Goal: Find specific page/section: Find specific page/section

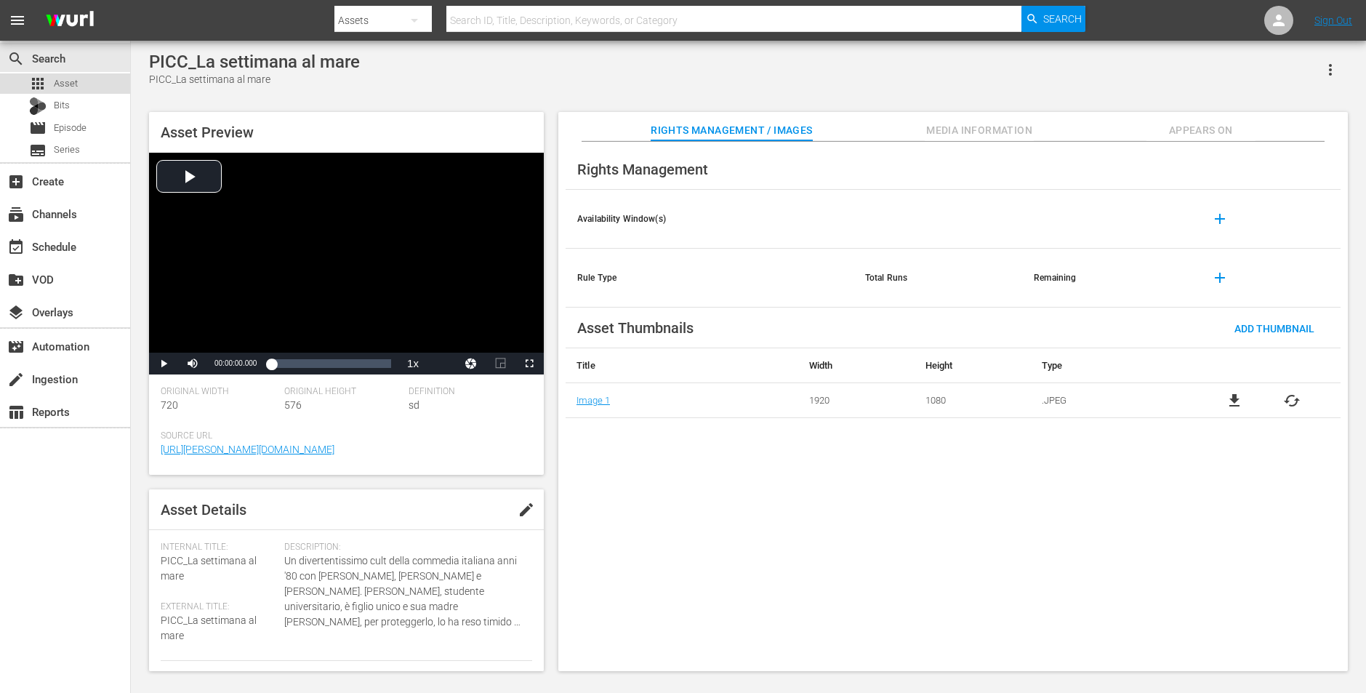
click at [100, 81] on div "apps Asset" at bounding box center [65, 83] width 130 height 20
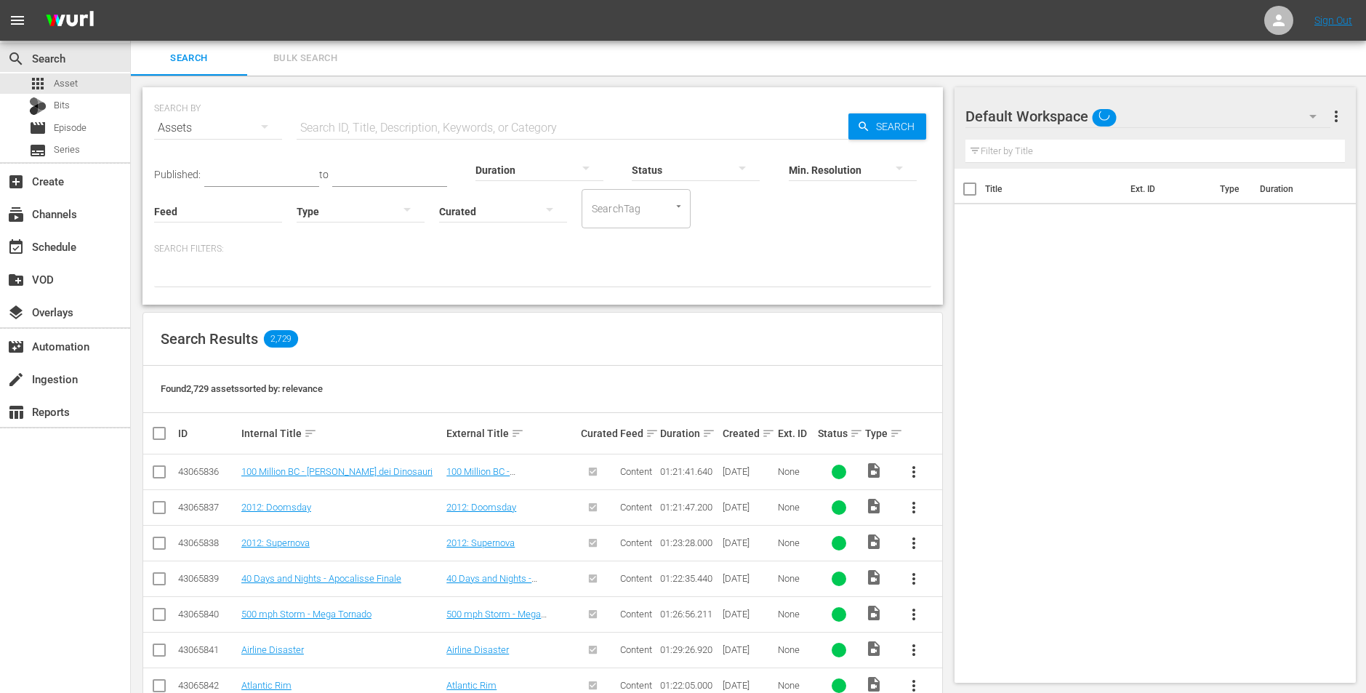
click at [404, 116] on input "text" at bounding box center [573, 128] width 552 height 35
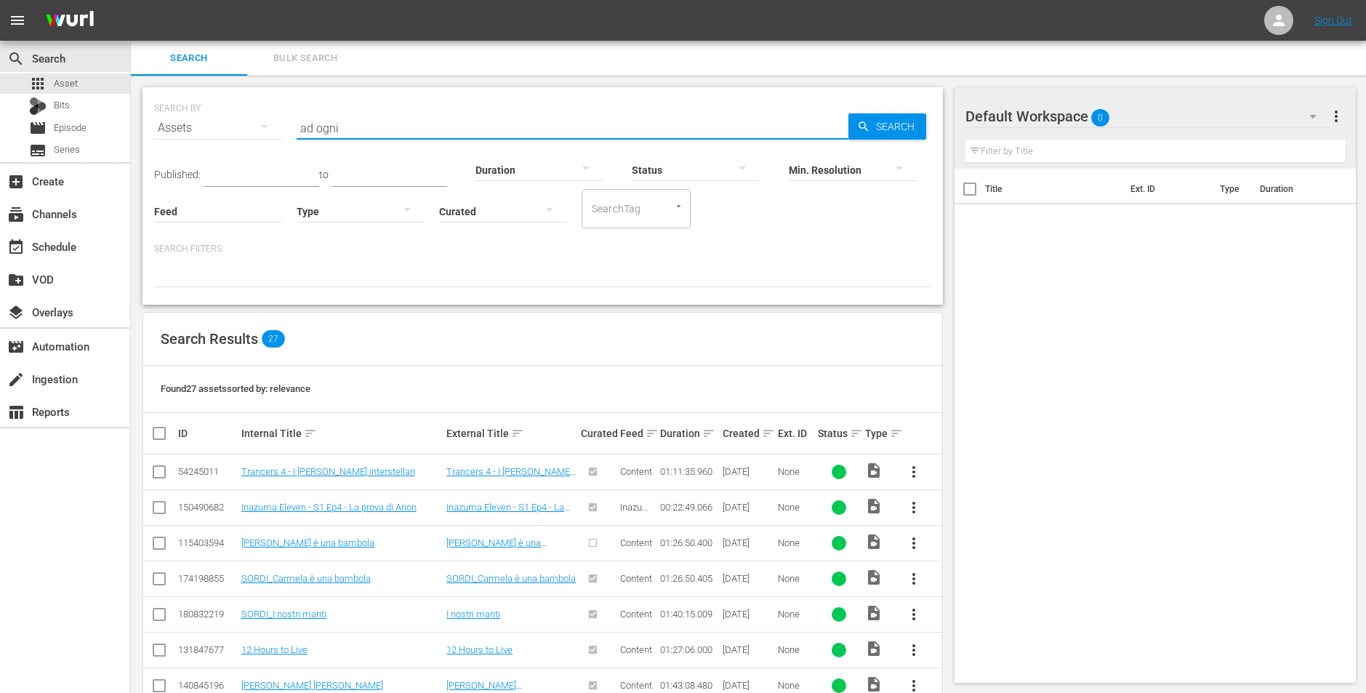
click at [404, 126] on input "ad ogni" at bounding box center [573, 128] width 552 height 35
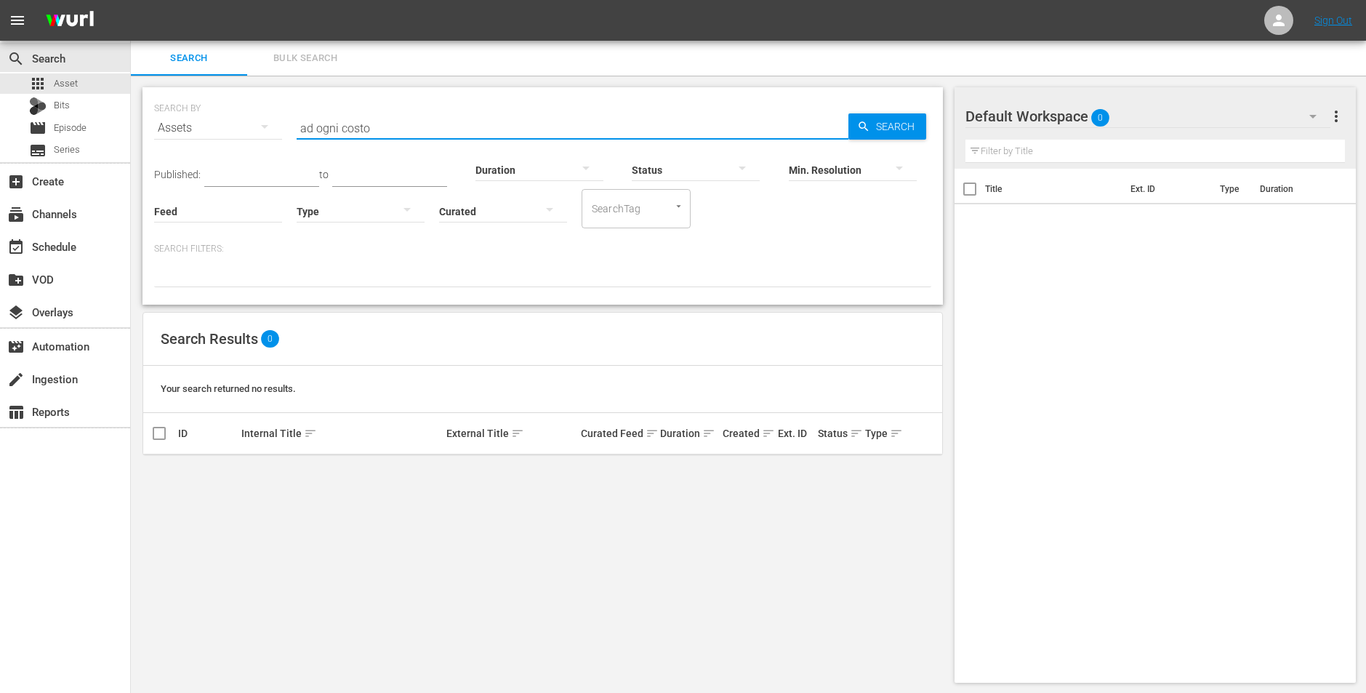
drag, startPoint x: 366, startPoint y: 129, endPoint x: 193, endPoint y: 121, distance: 173.3
click at [193, 121] on div "SEARCH BY Search By Assets Search ID, Title, Description, Keywords, or Category…" at bounding box center [542, 119] width 777 height 52
type input "giustizia"
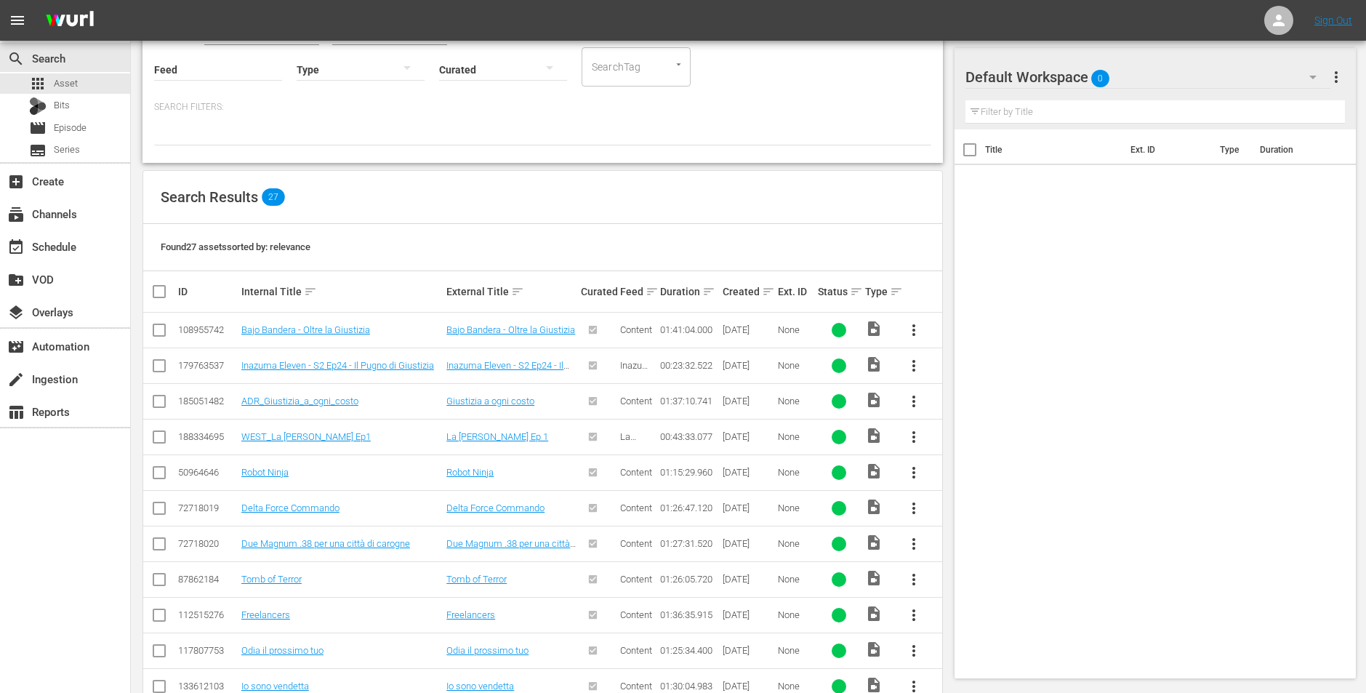
scroll to position [145, 0]
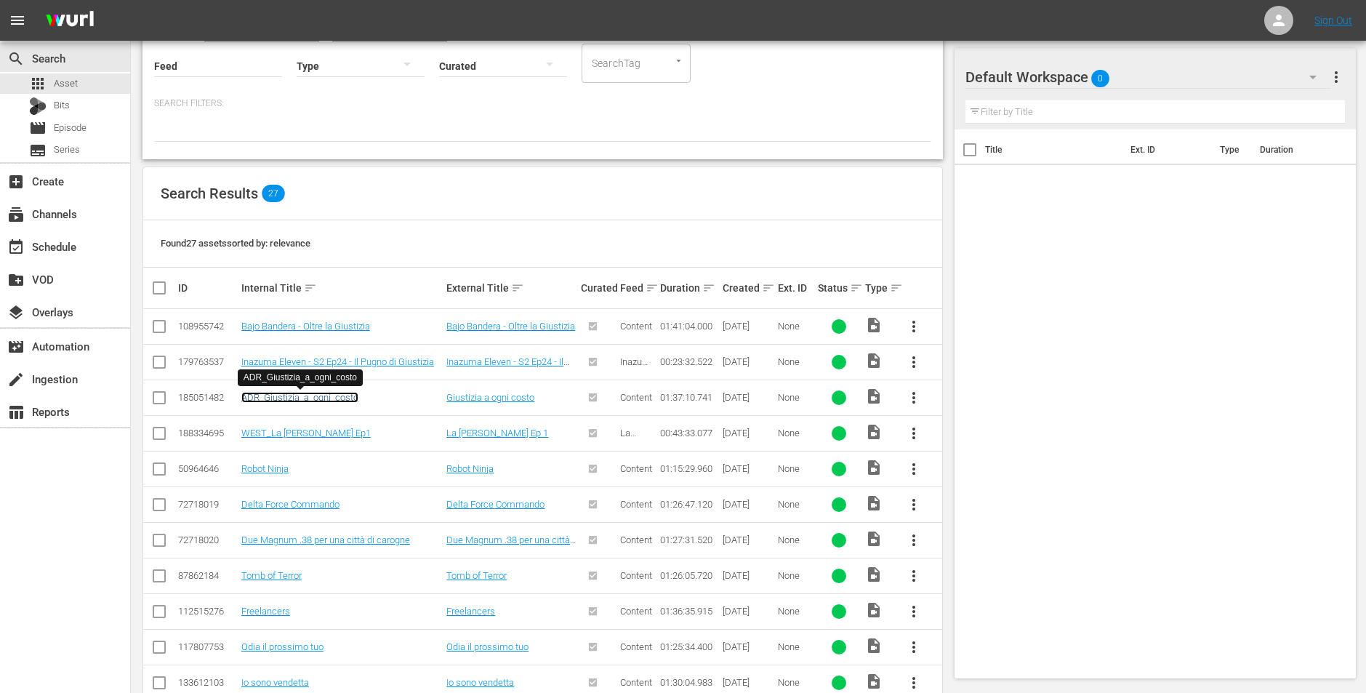
click at [345, 397] on link "ADR_Giustizia_a_ogni_costo" at bounding box center [299, 397] width 117 height 11
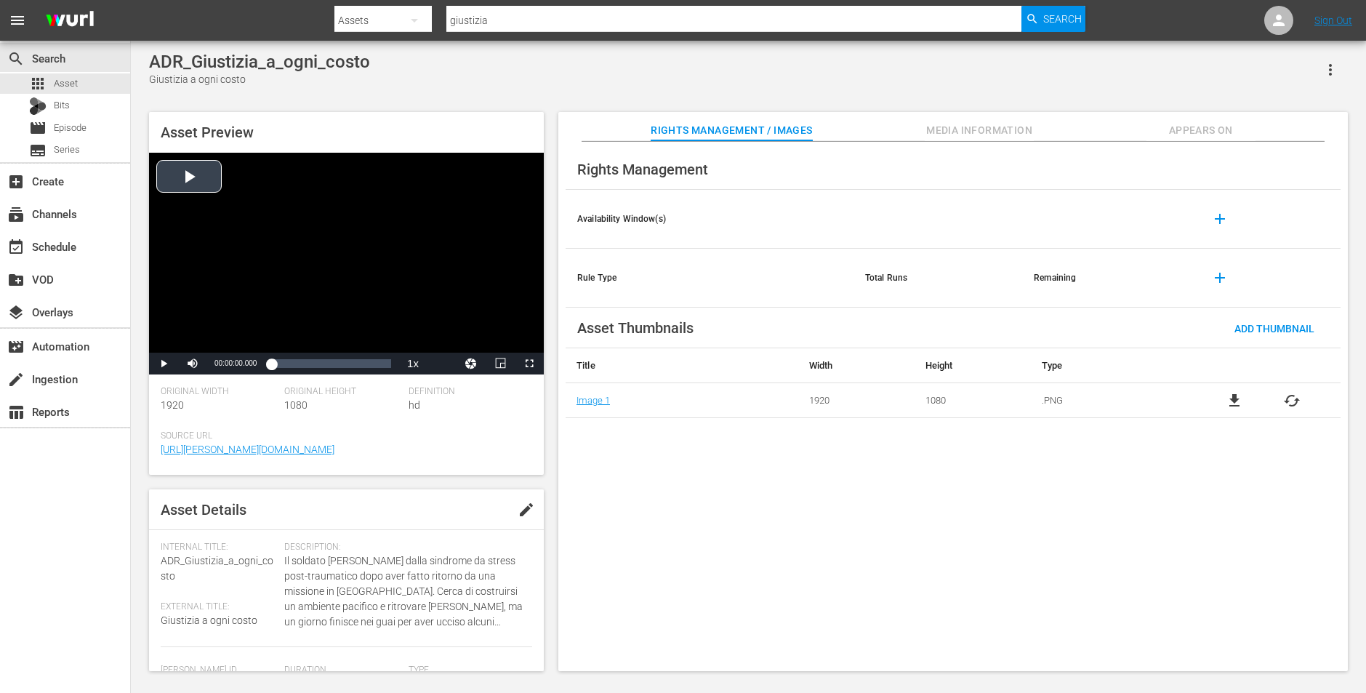
click at [255, 270] on div "Video Player" at bounding box center [346, 253] width 395 height 200
click at [300, 361] on div "Loaded : 0.41% 00:22:58.175 00:00:01.227" at bounding box center [331, 363] width 120 height 15
click at [337, 361] on div "Loaded : 24.41% 00:53:00.404 00:23:34.069" at bounding box center [331, 363] width 120 height 15
click at [365, 367] on div "Loaded : 55.00% 01:12:15.679 00:53:01.627" at bounding box center [331, 363] width 120 height 15
click at [164, 364] on span "Video Player" at bounding box center [164, 364] width 0 height 0
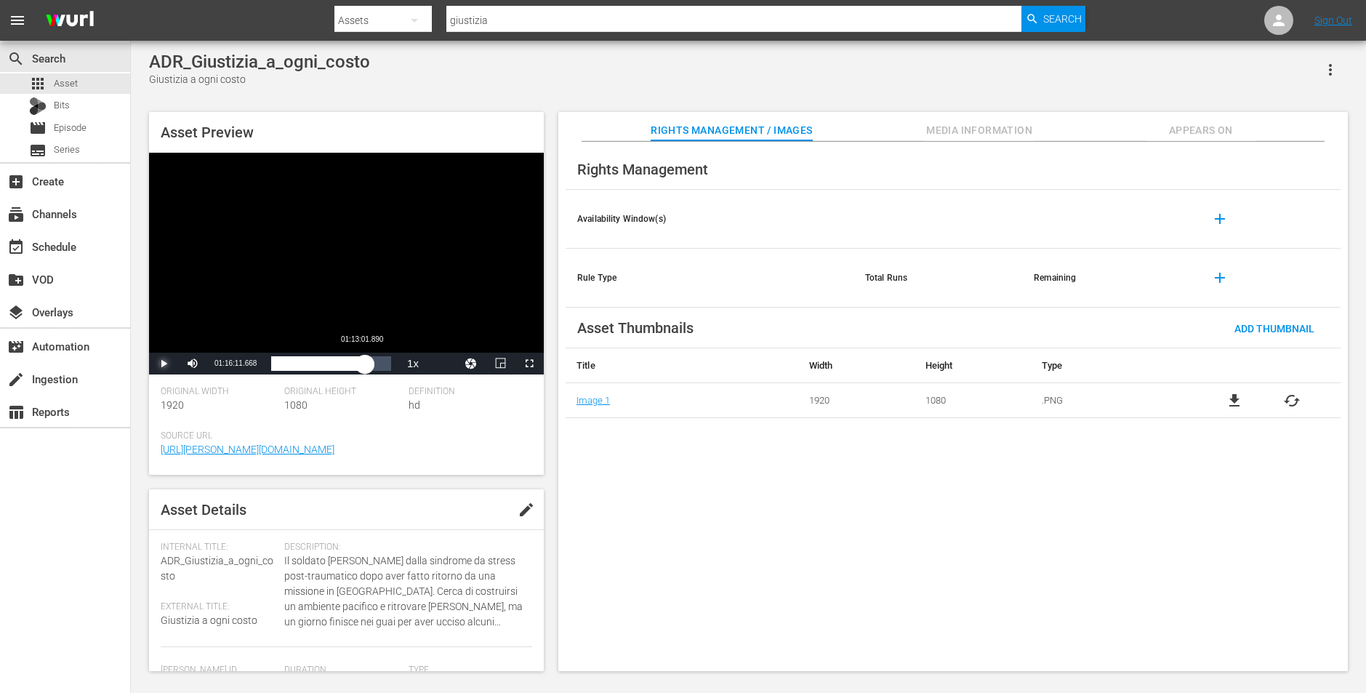
click at [361, 363] on div "01:16:11.668" at bounding box center [318, 363] width 94 height 15
click at [357, 364] on div "01:13:01.890" at bounding box center [316, 363] width 90 height 15
click at [330, 364] on div "Loaded : 71.59% 00:47:42.363 01:09:30.050" at bounding box center [331, 363] width 120 height 15
click at [310, 364] on div "Loaded : 49.24% 00:31:12.904 00:47:42.685" at bounding box center [331, 363] width 120 height 15
click at [292, 365] on div "00:16:29.459" at bounding box center [292, 363] width 1 height 15
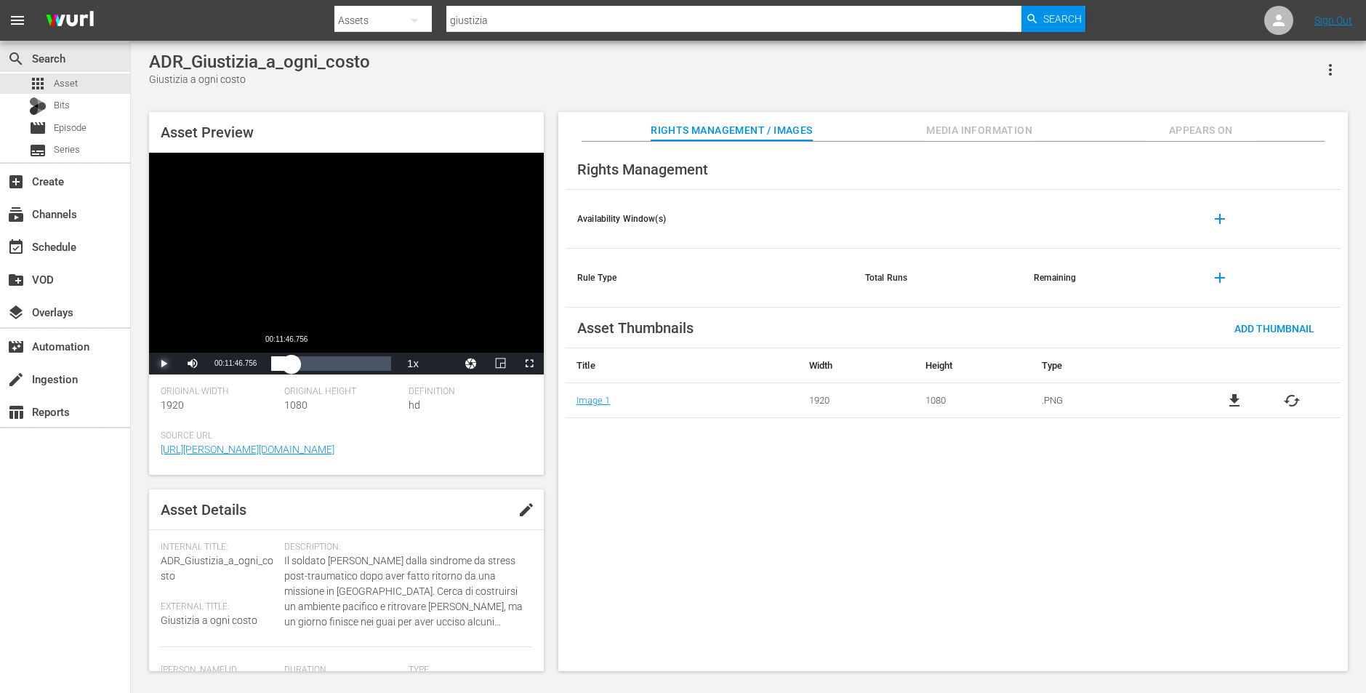
click at [286, 365] on div "00:16:29.929" at bounding box center [281, 363] width 20 height 15
click at [279, 366] on div "00:11:47.601" at bounding box center [275, 363] width 9 height 15
click at [303, 357] on div "Loaded : 7.52% 00:25:54.864 00:07:04.593" at bounding box center [331, 363] width 120 height 15
click at [329, 358] on div "Loaded : 26.78% 00:47:07.025 00:25:55.237" at bounding box center [331, 363] width 120 height 15
click at [329, 357] on div "00:47:07.320" at bounding box center [300, 363] width 58 height 15
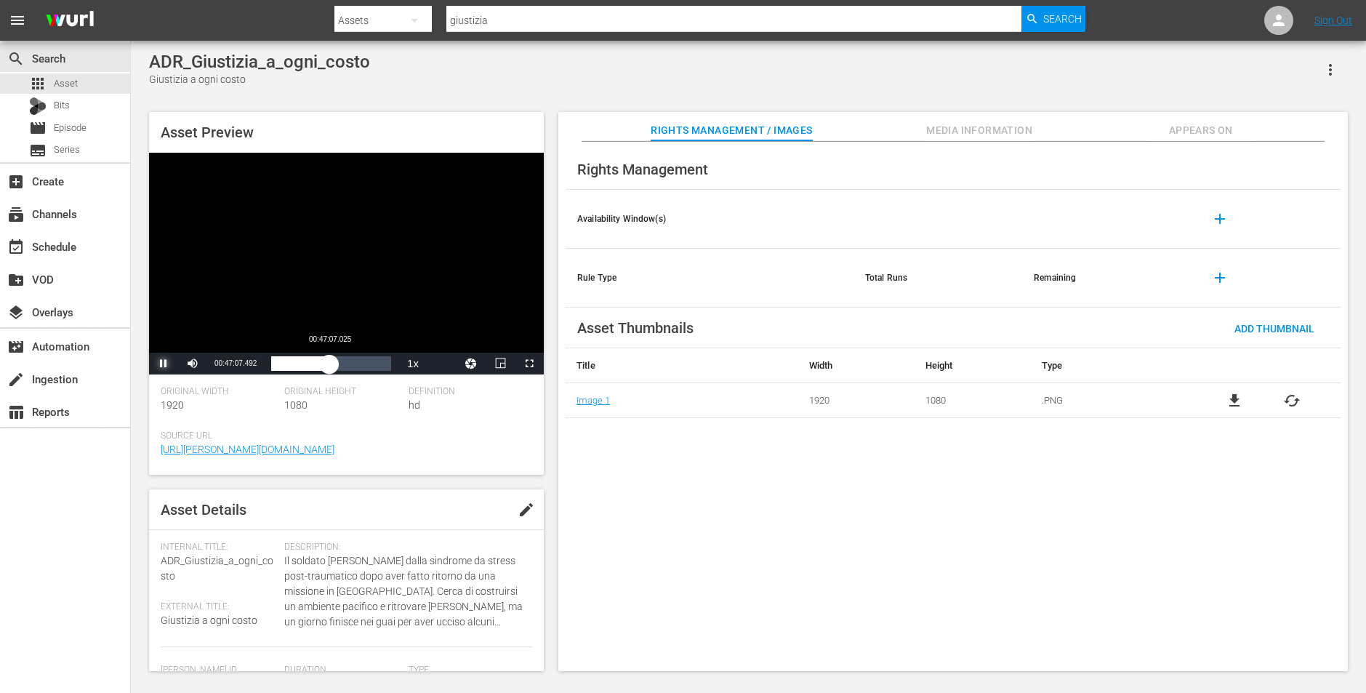
drag, startPoint x: 329, startPoint y: 357, endPoint x: 339, endPoint y: 359, distance: 9.7
click at [329, 357] on div "00:47:07.641" at bounding box center [300, 363] width 58 height 15
click at [350, 361] on div "Loaded : 48.82% 01:03:36.485 00:47:07.125" at bounding box center [331, 363] width 120 height 15
click at [350, 362] on div "01:03:36.762" at bounding box center [310, 363] width 79 height 15
click at [361, 362] on div "01:12:27.816" at bounding box center [315, 363] width 89 height 15
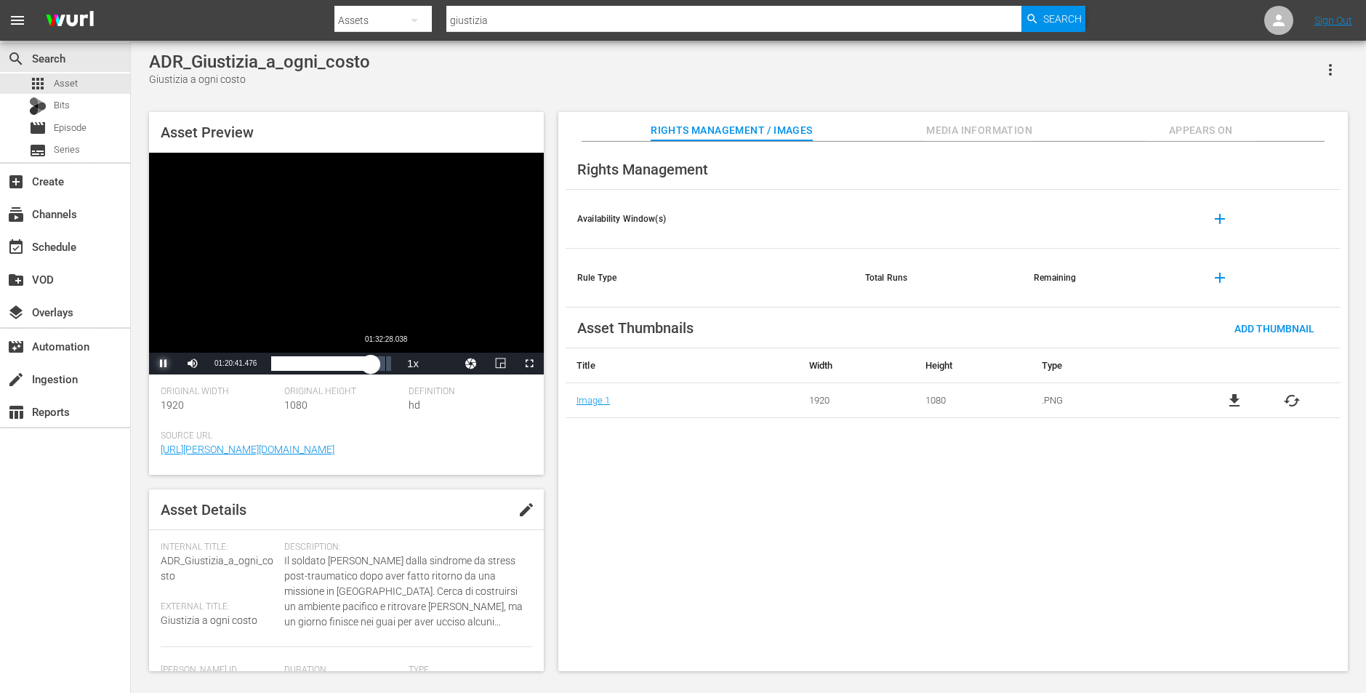
click at [385, 362] on div "01:32:28.038" at bounding box center [385, 363] width 1 height 15
click at [279, 366] on div "Loaded : 95.90% 00:07:04.053 01:32:30.547" at bounding box center [331, 363] width 120 height 15
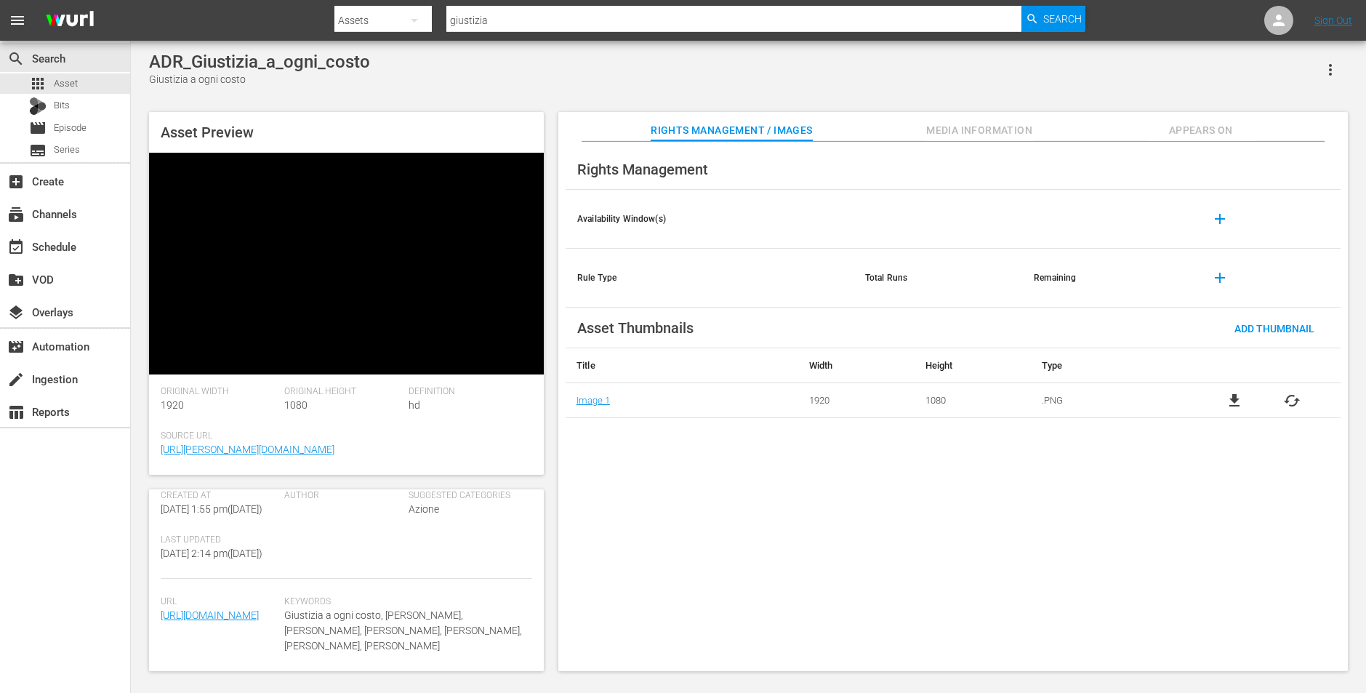
scroll to position [340, 0]
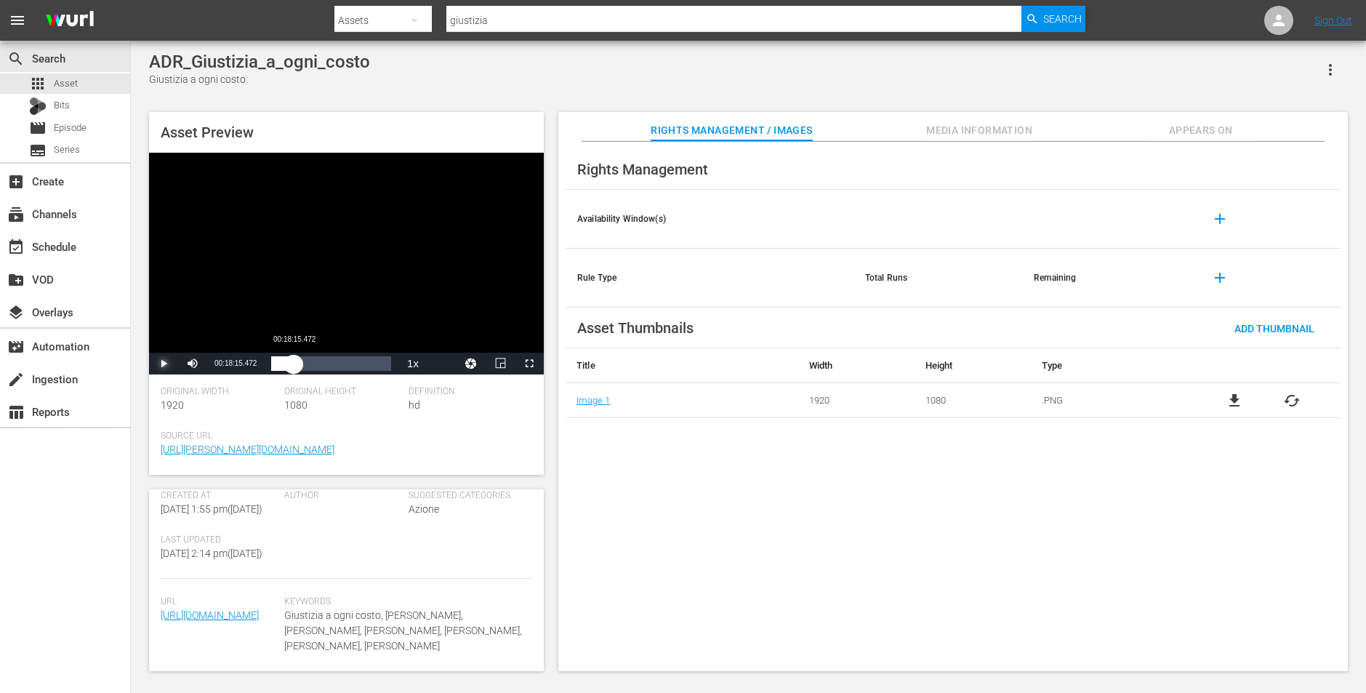
click at [294, 368] on div "Loaded : 7.83% 00:18:15.472 00:06:37.546" at bounding box center [331, 363] width 120 height 15
click at [310, 367] on div "Loaded : 19.16% 00:31:48.242 00:18:16.336" at bounding box center [331, 363] width 120 height 15
click at [310, 366] on div "00:31:50.692" at bounding box center [290, 363] width 39 height 15
click at [337, 366] on div "Loaded : 42.13% 00:53:35.742 00:40:39.209" at bounding box center [331, 363] width 120 height 15
click at [164, 364] on span "Video Player" at bounding box center [164, 364] width 0 height 0
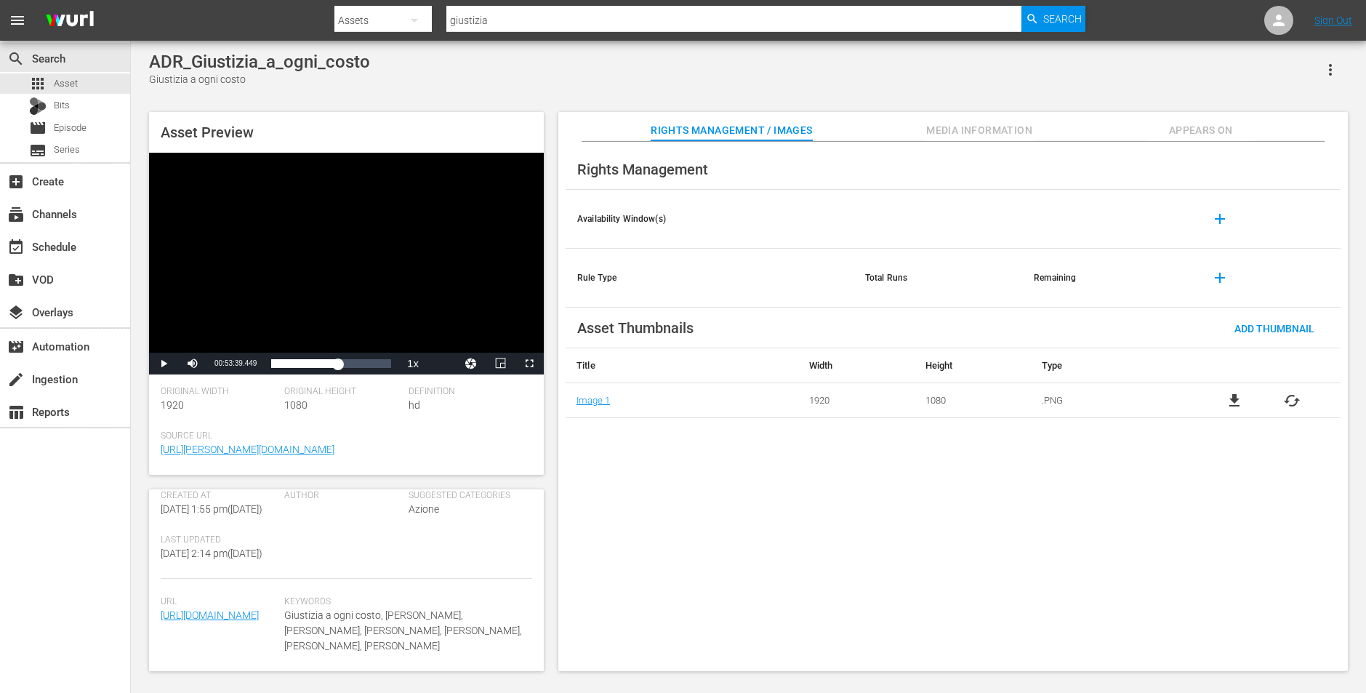
click at [957, 127] on span "Media Information" at bounding box center [979, 130] width 109 height 18
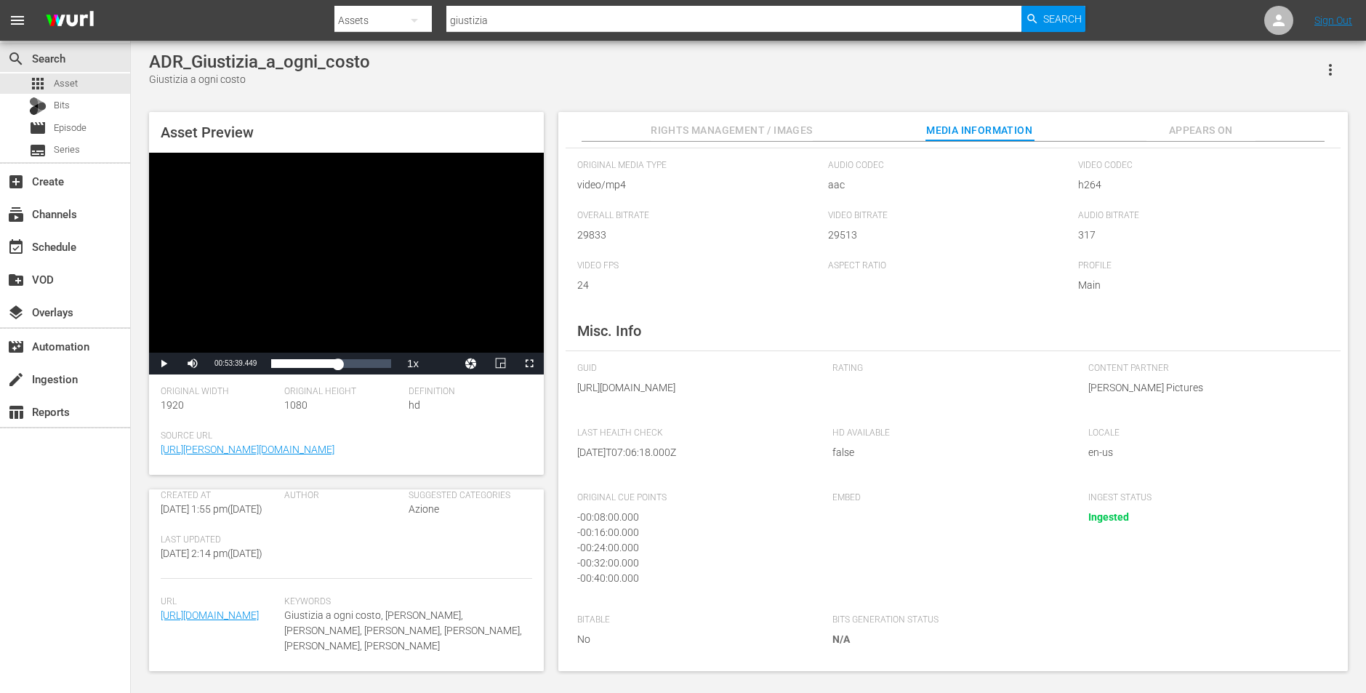
scroll to position [72, 0]
click at [1191, 122] on span "Appears On" at bounding box center [1201, 130] width 109 height 18
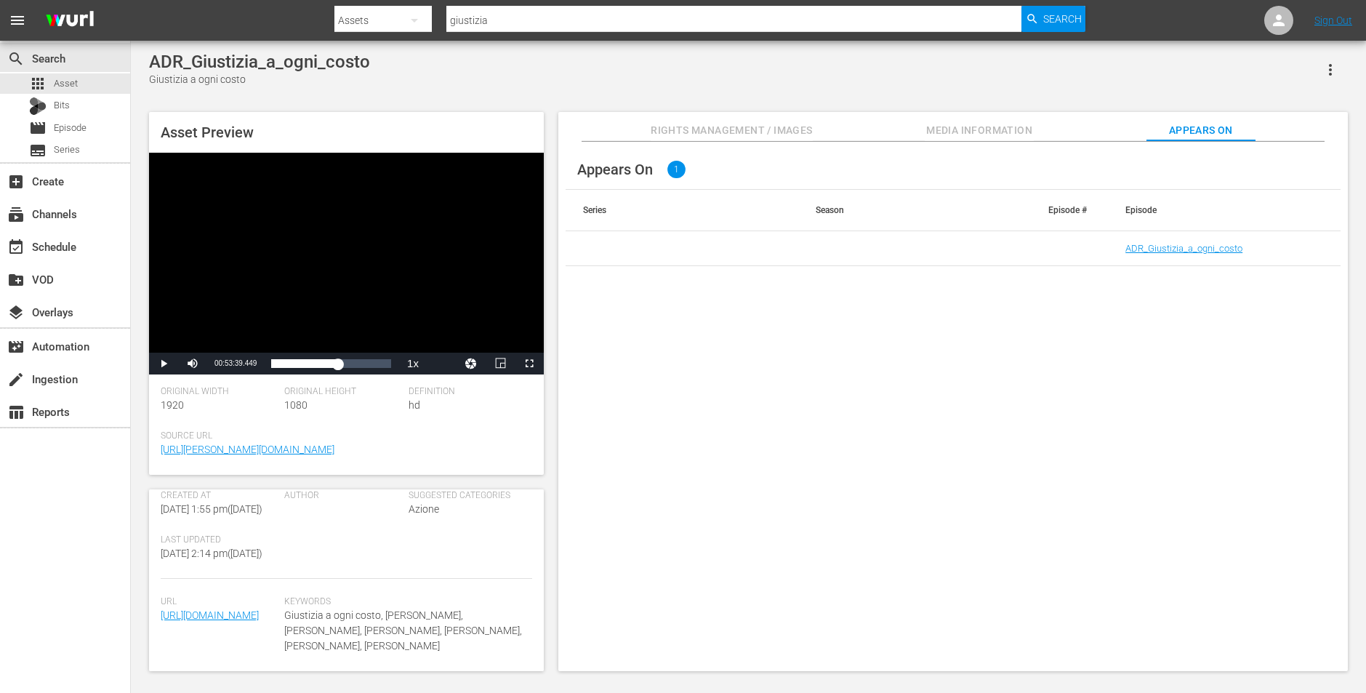
click at [729, 127] on span "Rights Management / Images" at bounding box center [731, 130] width 161 height 18
